Goal: Navigation & Orientation: Find specific page/section

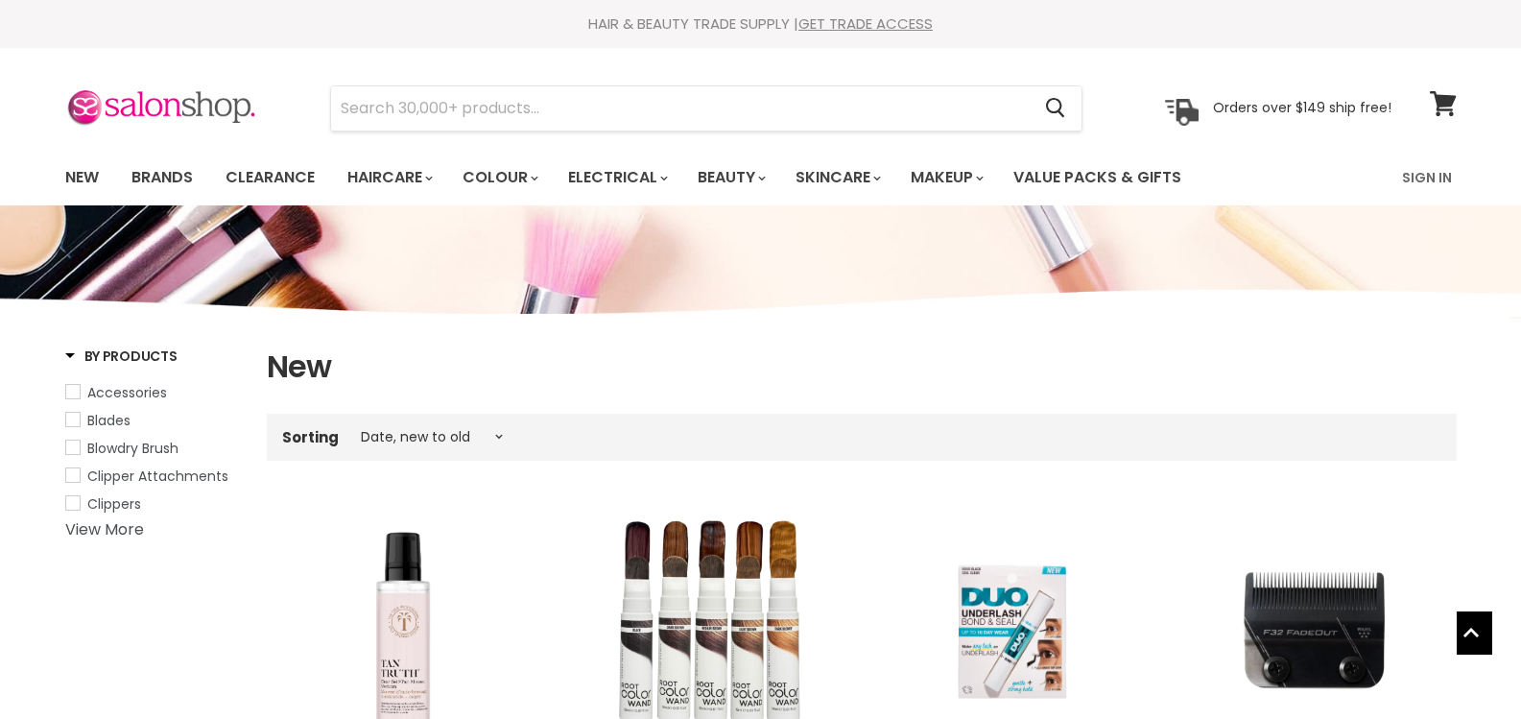
select select "created-descending"
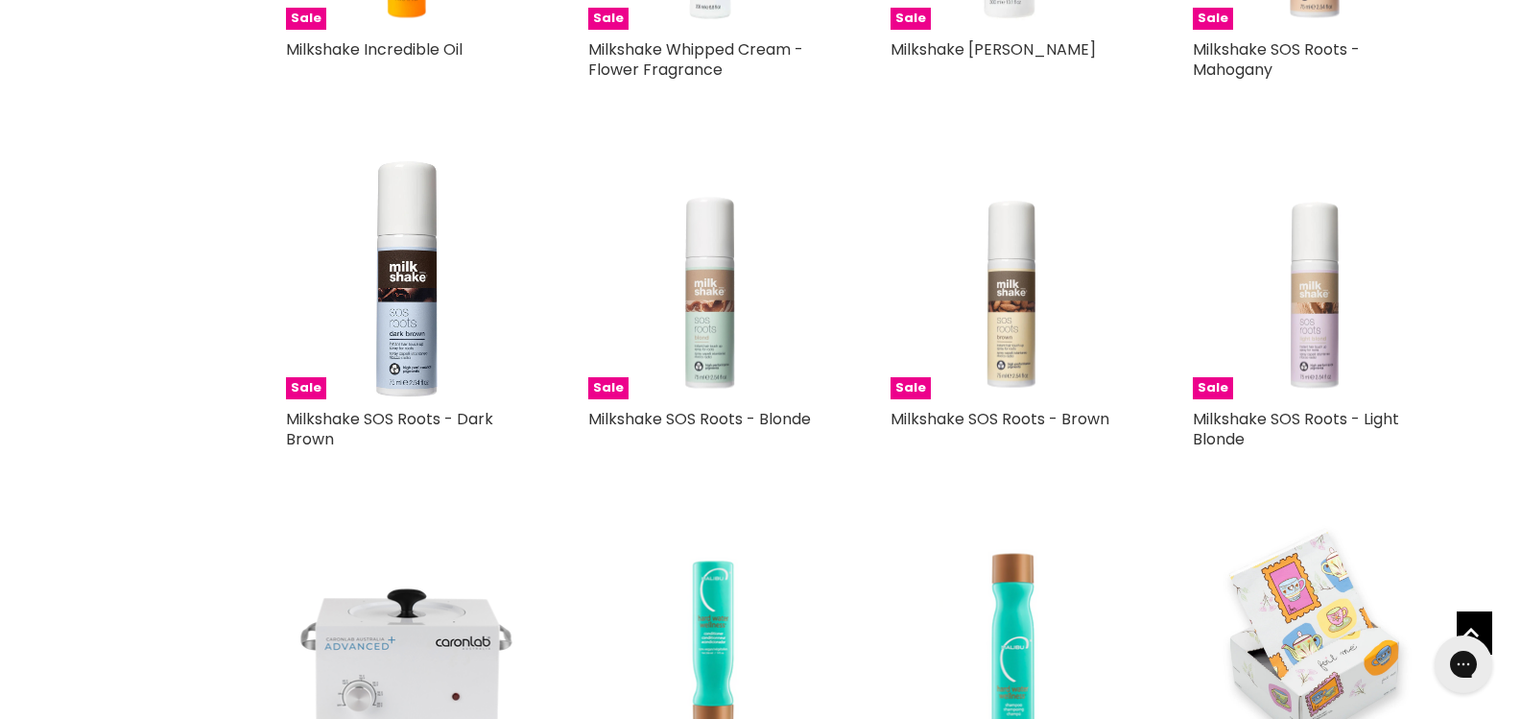
scroll to position [3838, 0]
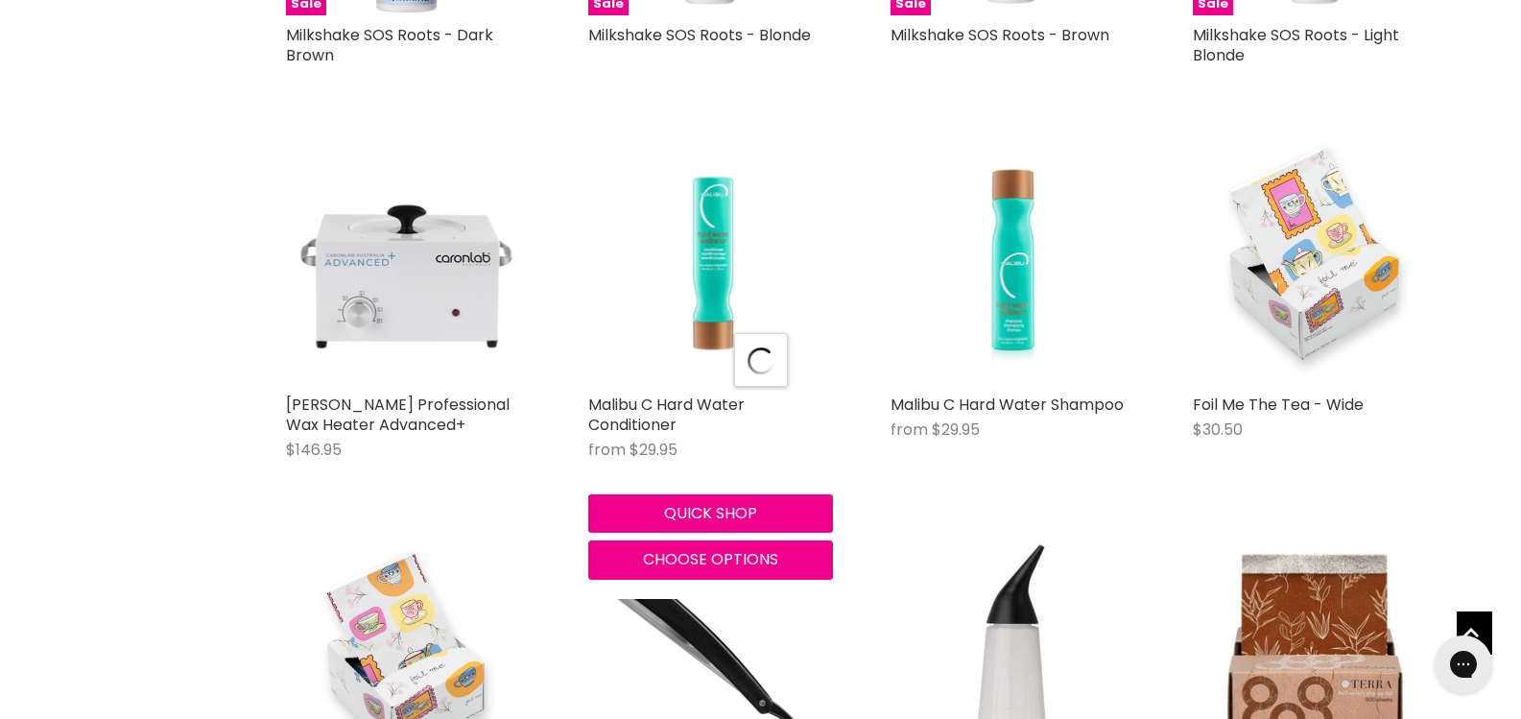
scroll to position [4478, 0]
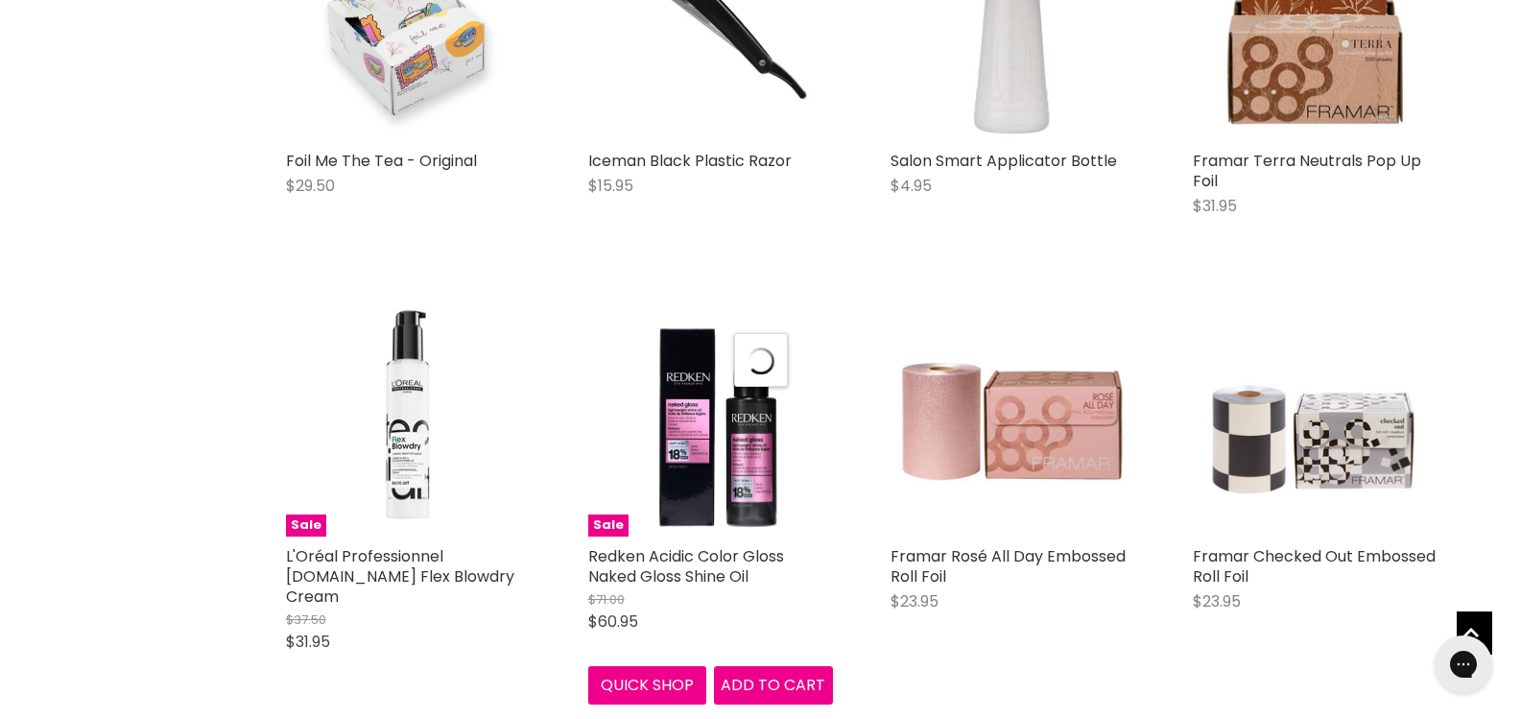
select select "created-descending"
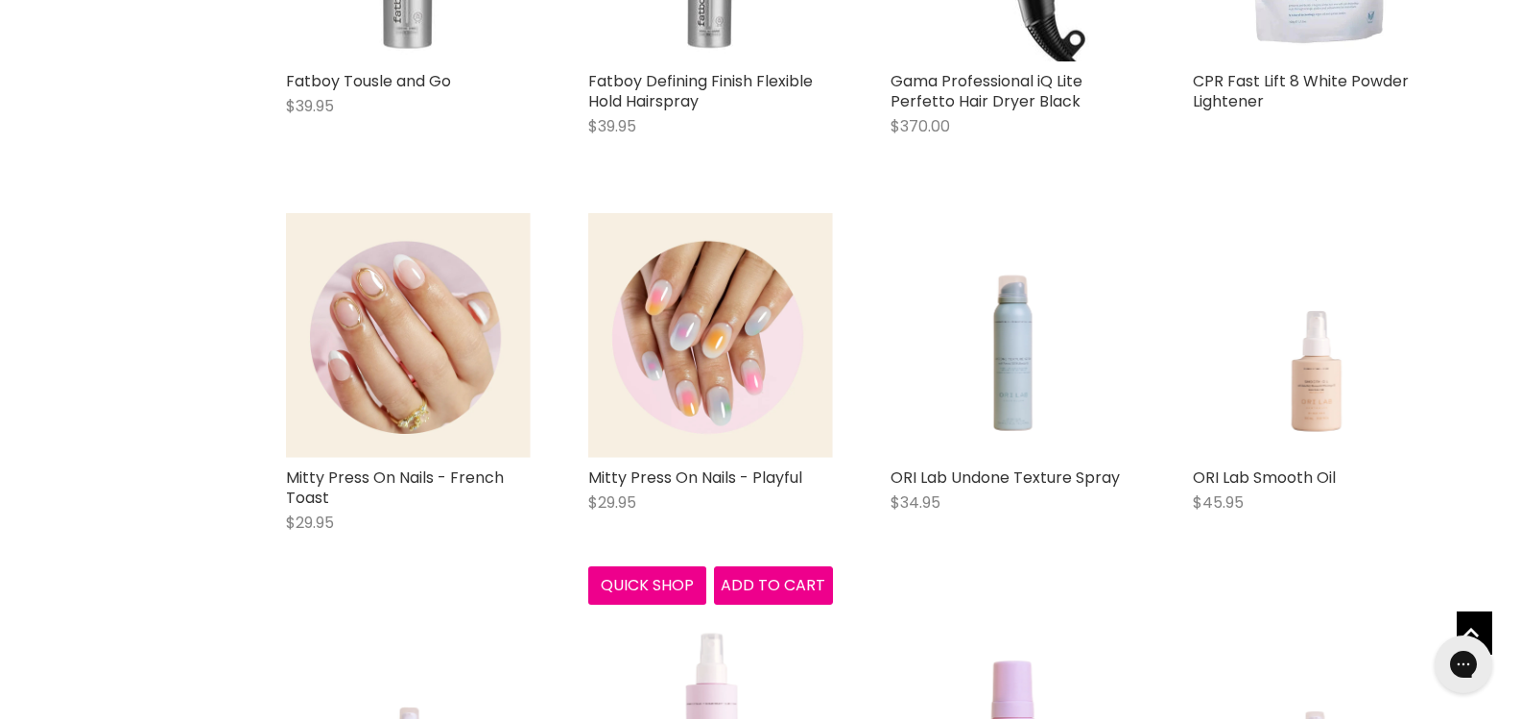
scroll to position [8060, 0]
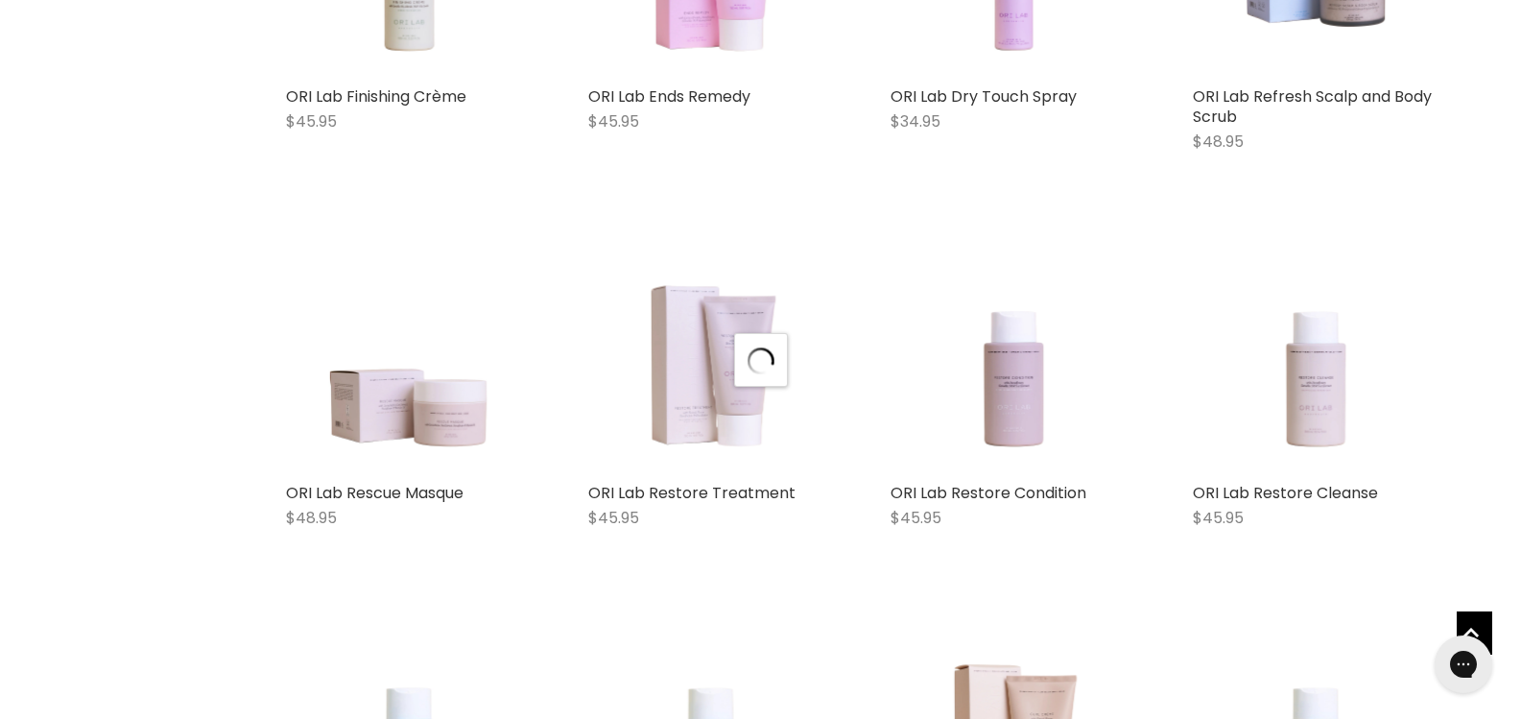
scroll to position [9340, 0]
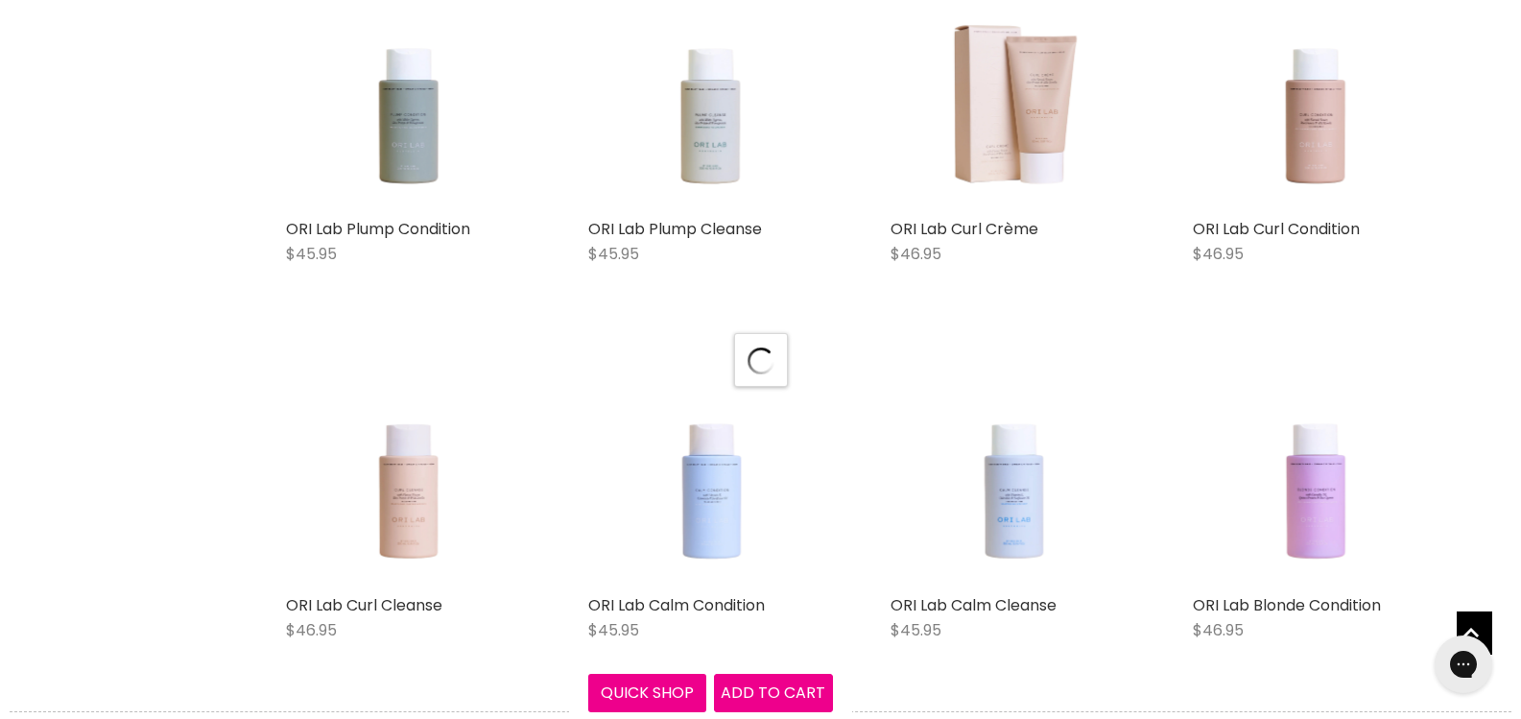
select select "created-descending"
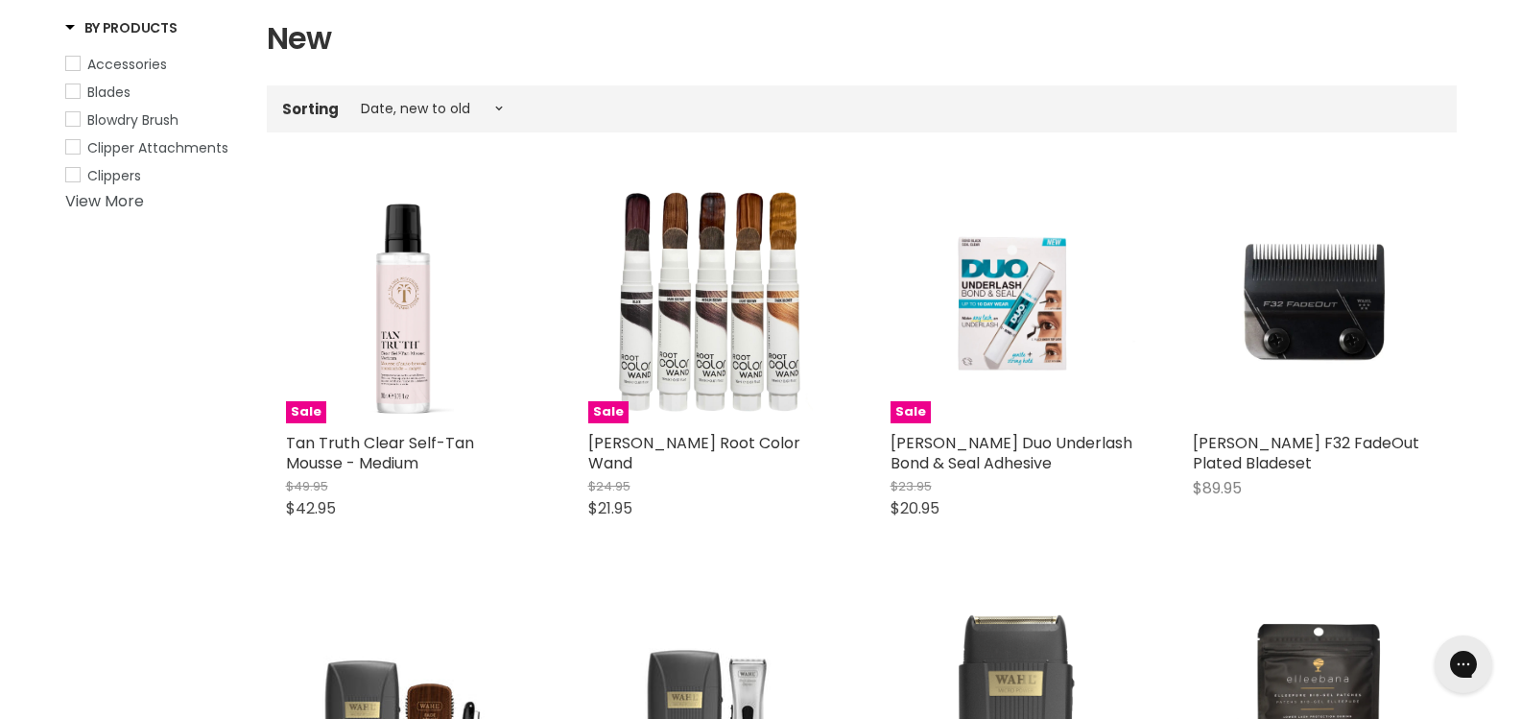
scroll to position [0, 0]
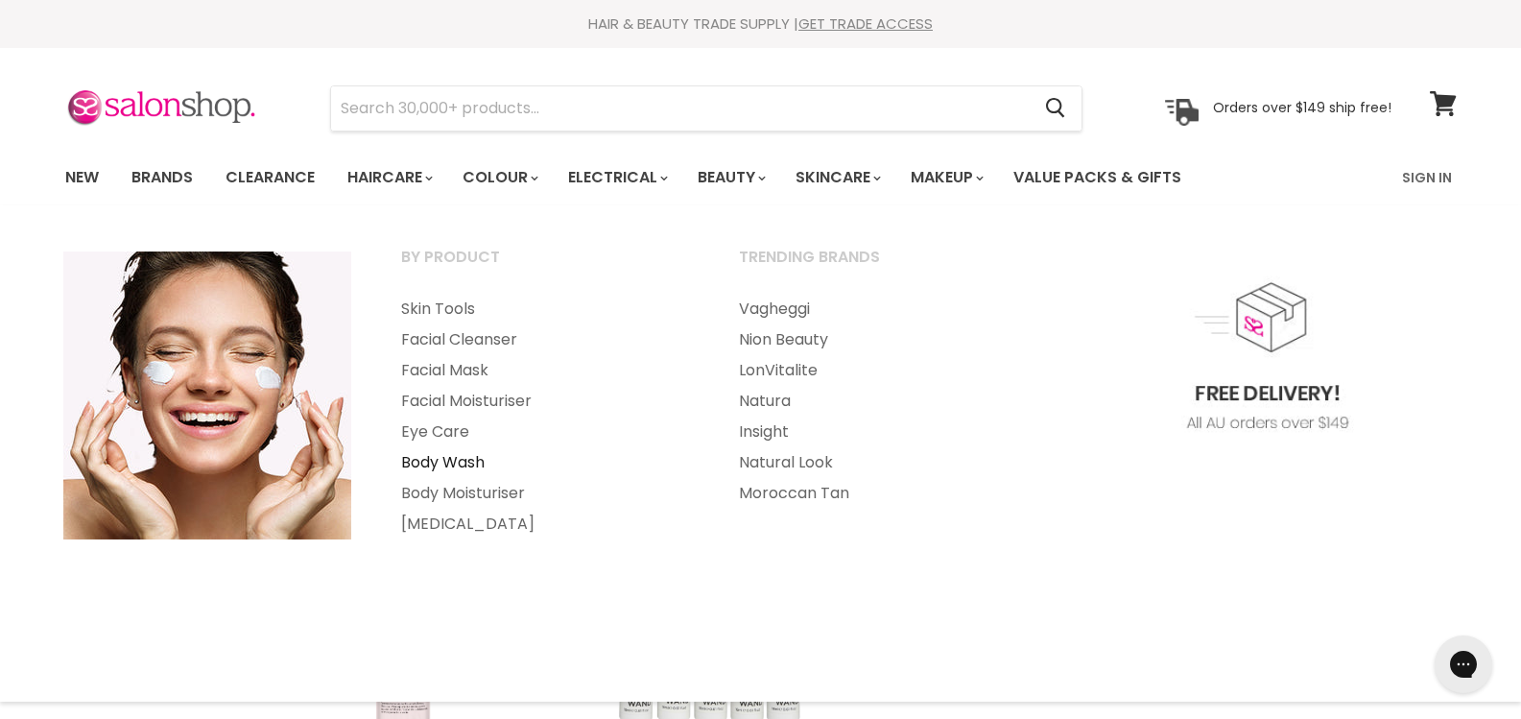
click at [445, 463] on link "Body Wash" at bounding box center [544, 462] width 334 height 31
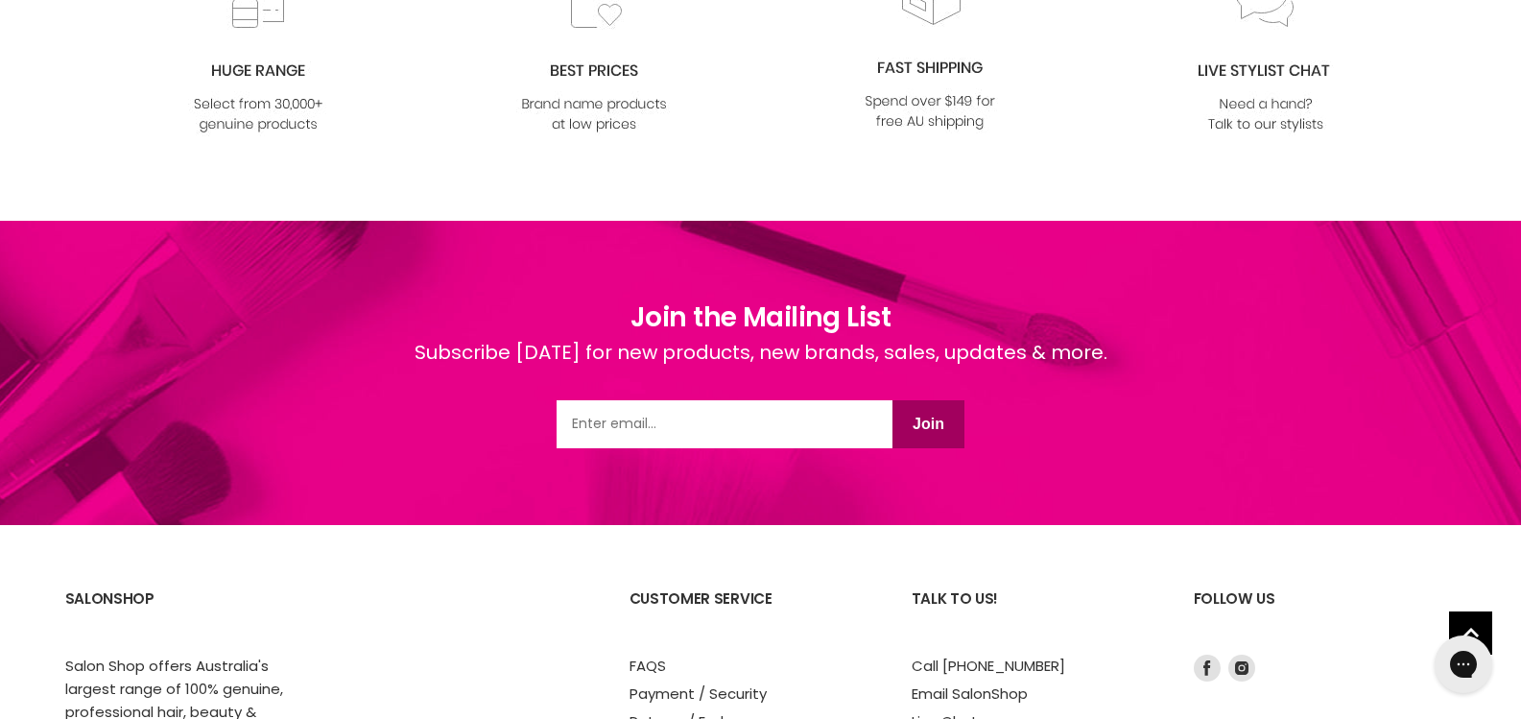
scroll to position [3830, 0]
